Goal: Information Seeking & Learning: Find specific fact

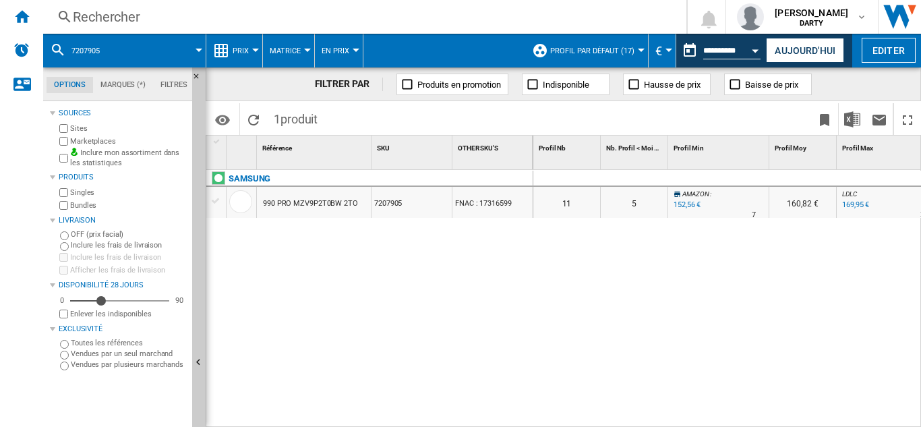
click at [110, 21] on div "Rechercher" at bounding box center [362, 16] width 578 height 19
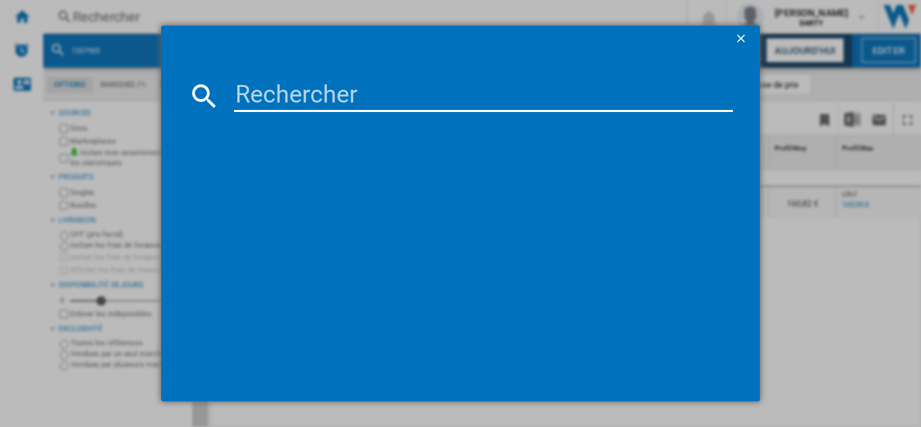
click at [251, 92] on input at bounding box center [483, 96] width 499 height 32
paste input "7868197"
type input "7868197"
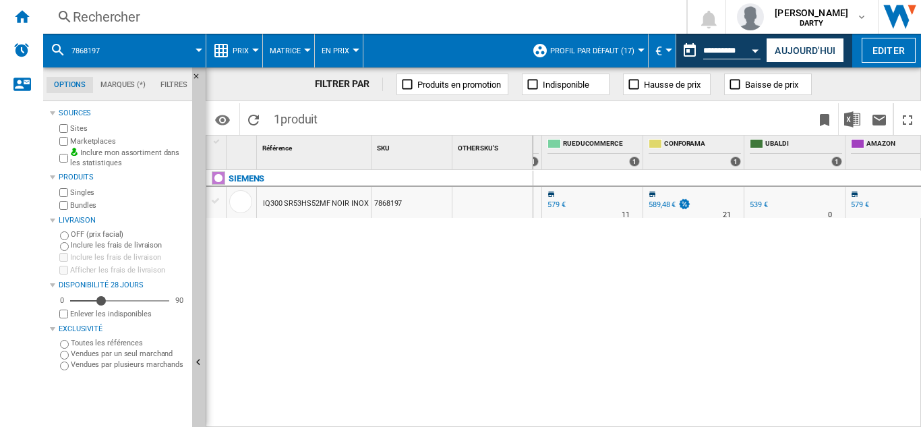
click at [119, 19] on div "Rechercher" at bounding box center [362, 16] width 578 height 19
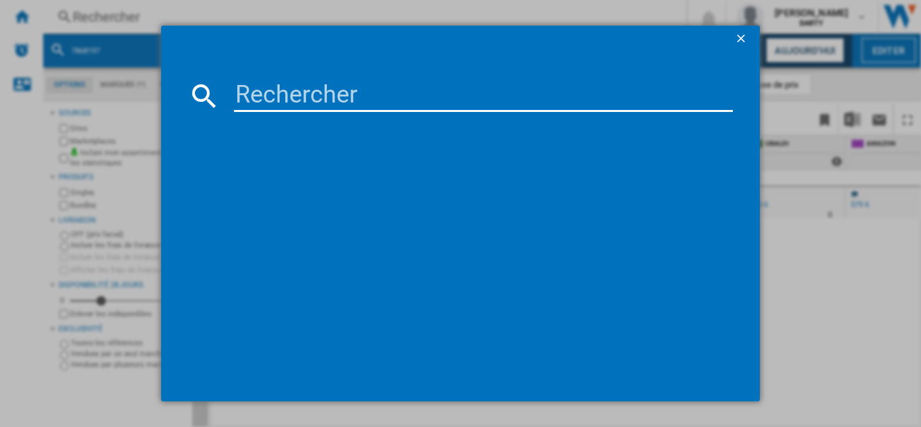
click at [321, 102] on input at bounding box center [483, 96] width 499 height 32
type input "7994630"
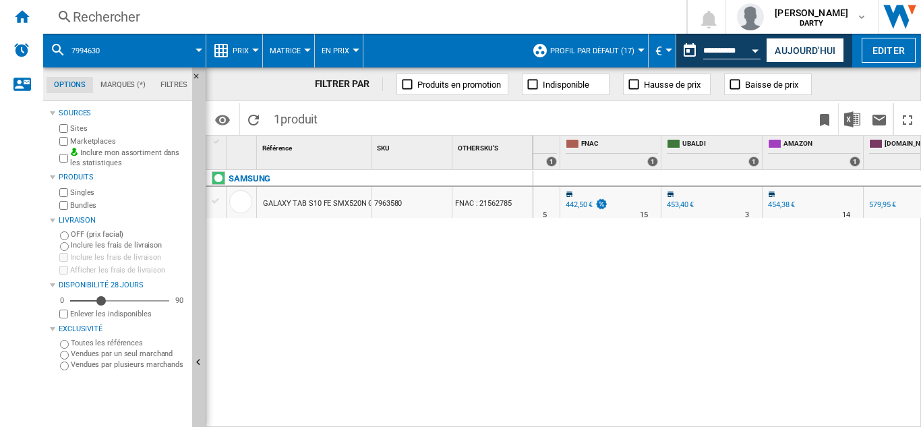
scroll to position [0, 1193]
